Goal: Task Accomplishment & Management: Manage account settings

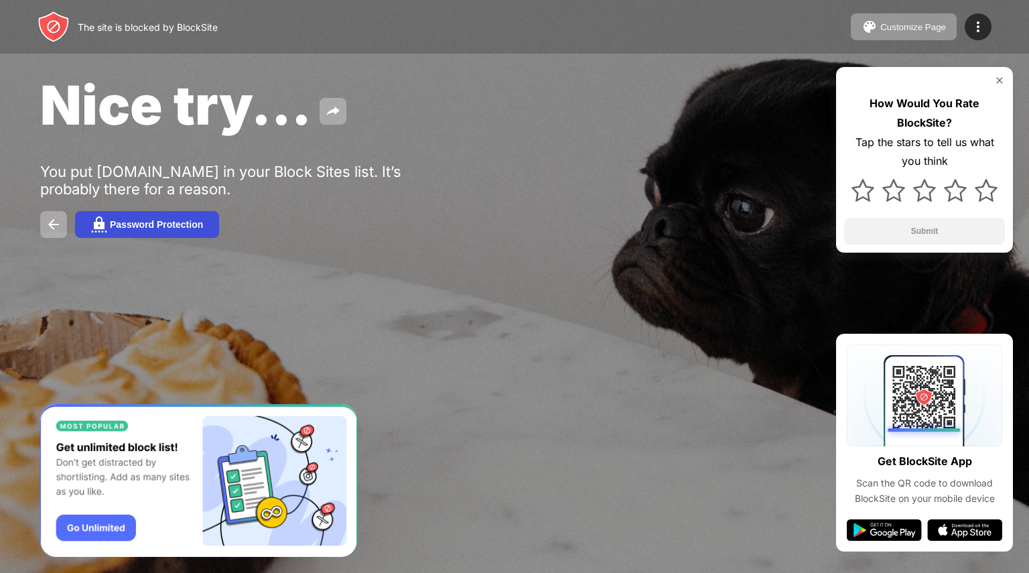
click at [161, 223] on div "Password Protection" at bounding box center [156, 224] width 93 height 11
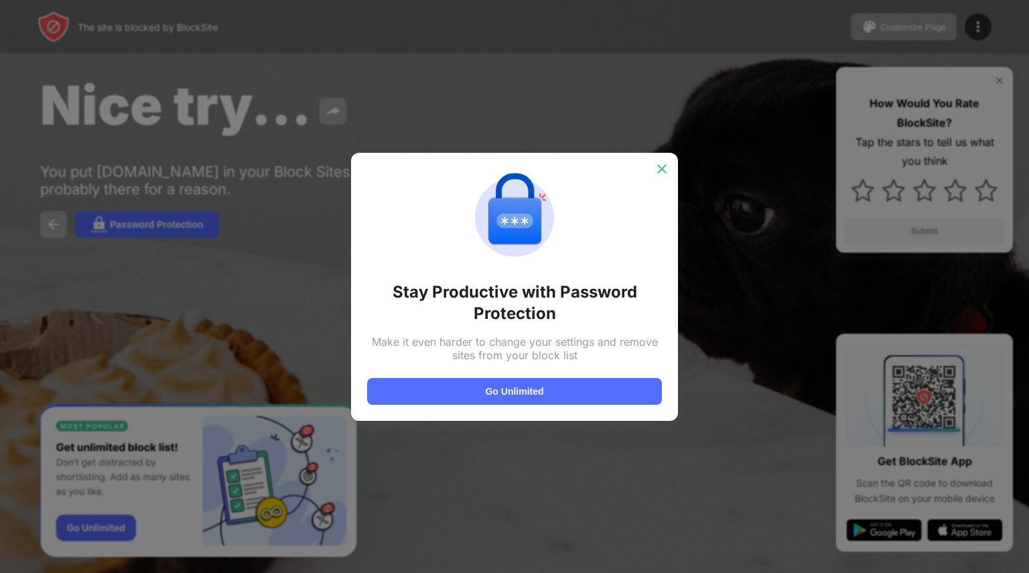
click at [660, 167] on img at bounding box center [661, 168] width 13 height 13
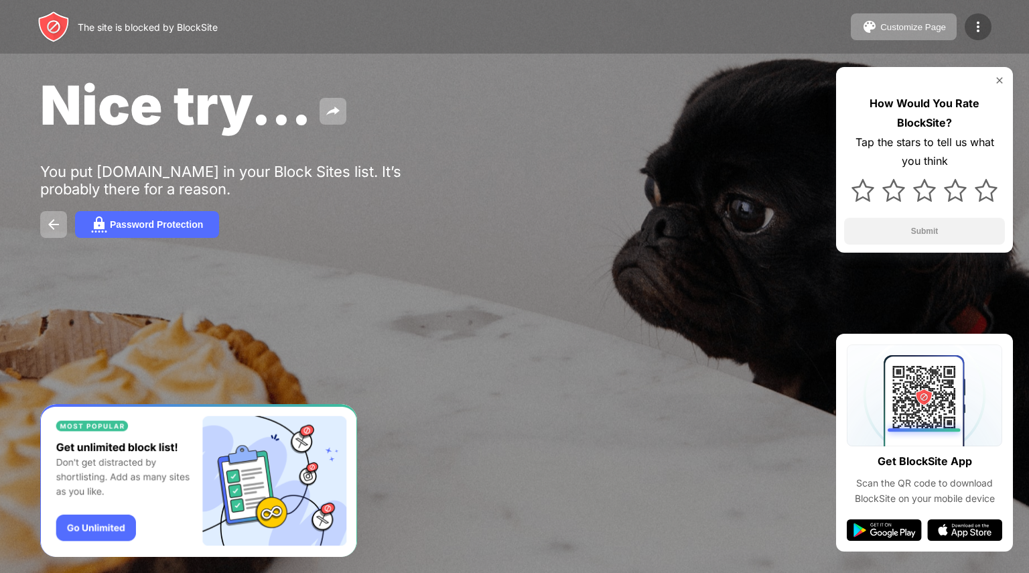
click at [975, 31] on img at bounding box center [978, 27] width 16 height 16
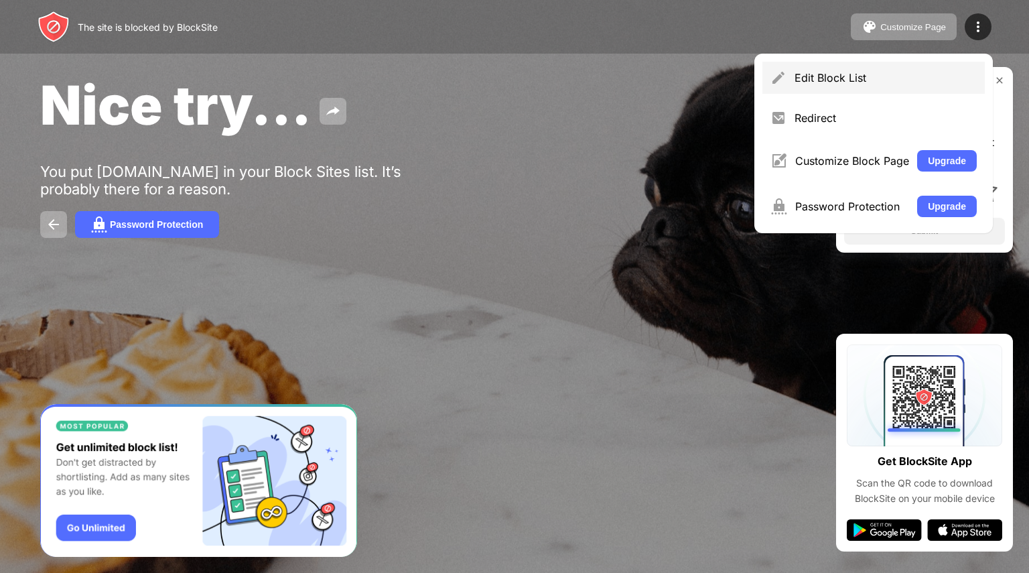
click at [930, 84] on div "Edit Block List" at bounding box center [873, 78] width 222 height 32
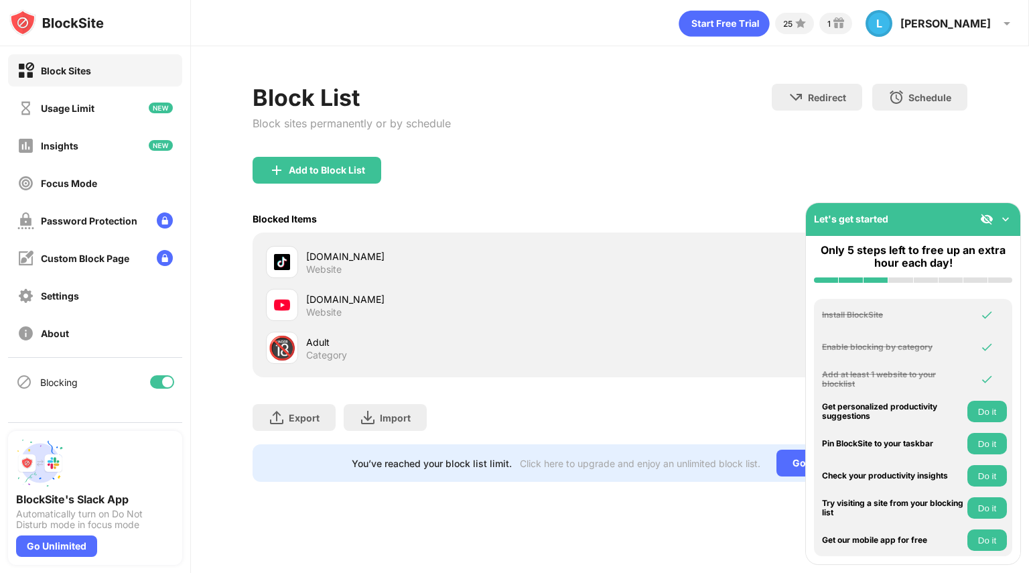
click at [553, 299] on div "[DOMAIN_NAME]" at bounding box center [457, 299] width 303 height 14
drag, startPoint x: 326, startPoint y: 291, endPoint x: 332, endPoint y: 299, distance: 10.5
click at [332, 299] on div "[DOMAIN_NAME]" at bounding box center [457, 299] width 303 height 14
click at [378, 299] on div "[DOMAIN_NAME]" at bounding box center [457, 299] width 303 height 14
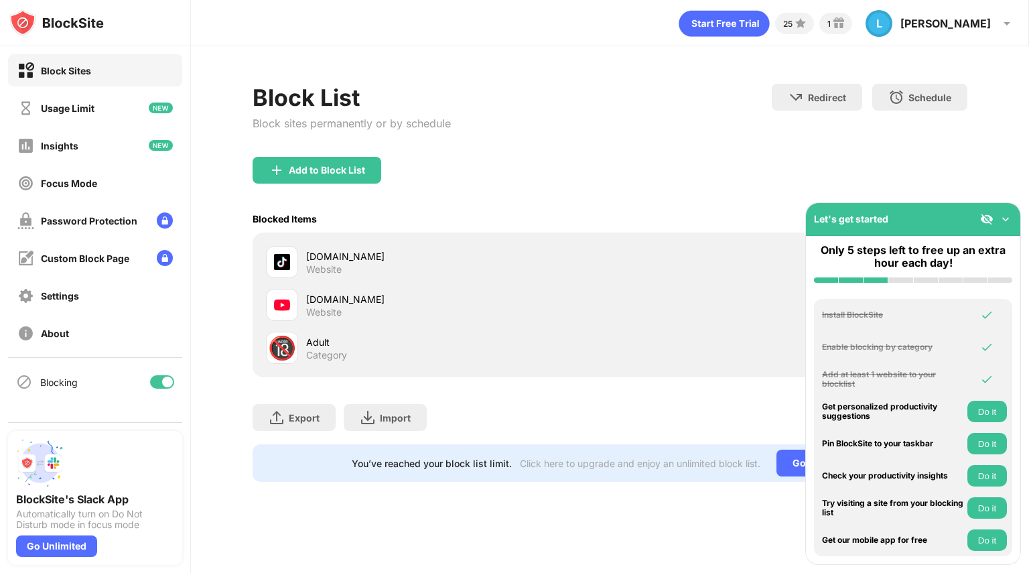
click at [378, 299] on div "[DOMAIN_NAME]" at bounding box center [457, 299] width 303 height 14
click at [1002, 216] on img at bounding box center [1005, 218] width 13 height 13
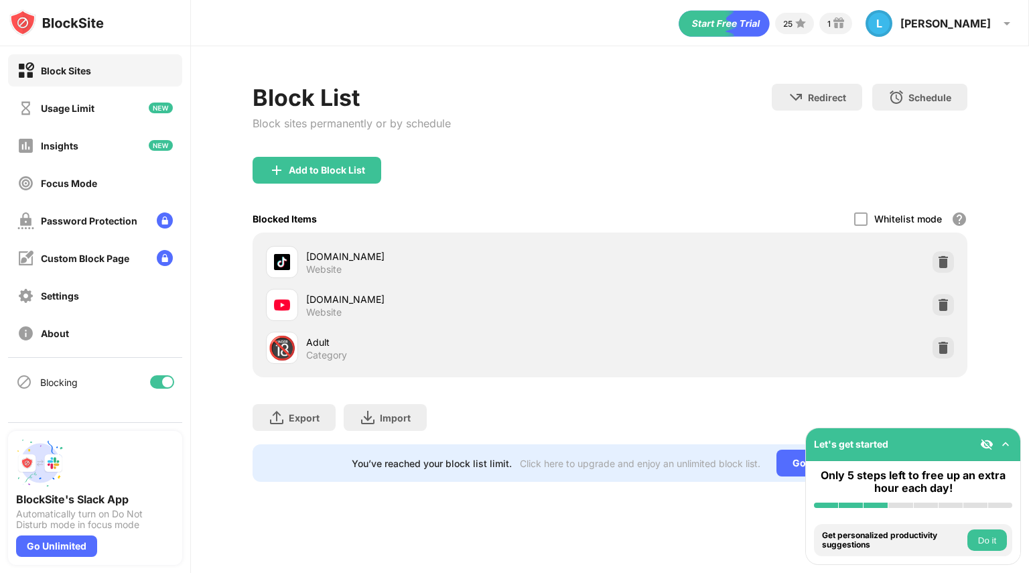
click at [1003, 216] on div "Block List Block sites permanently or by schedule Redirect Choose a site to be …" at bounding box center [610, 282] width 838 height 473
click at [938, 307] on img at bounding box center [942, 304] width 13 height 13
